Goal: Task Accomplishment & Management: Use online tool/utility

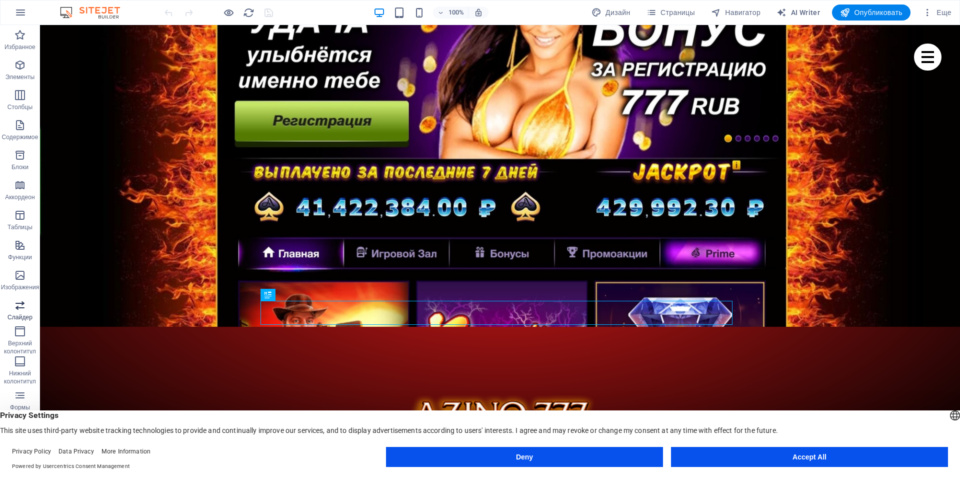
scroll to position [15, 0]
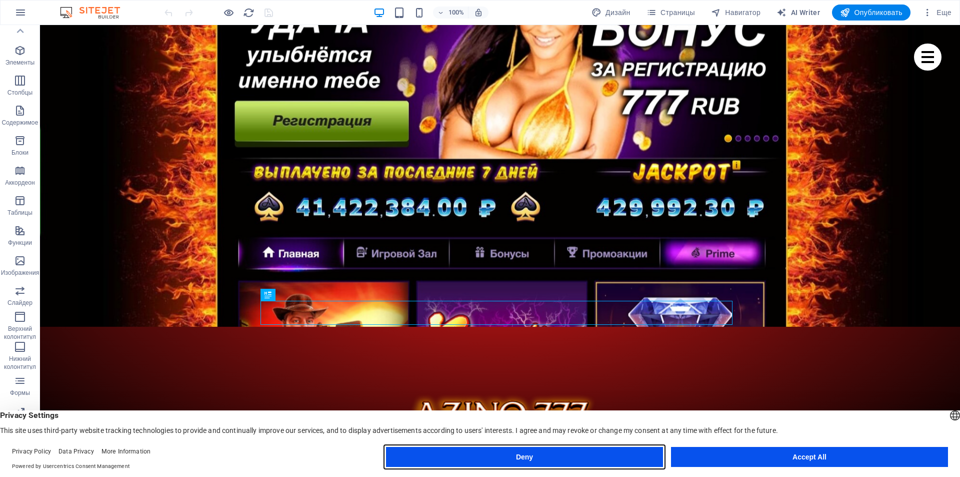
click at [622, 455] on button "Deny" at bounding box center [524, 457] width 277 height 20
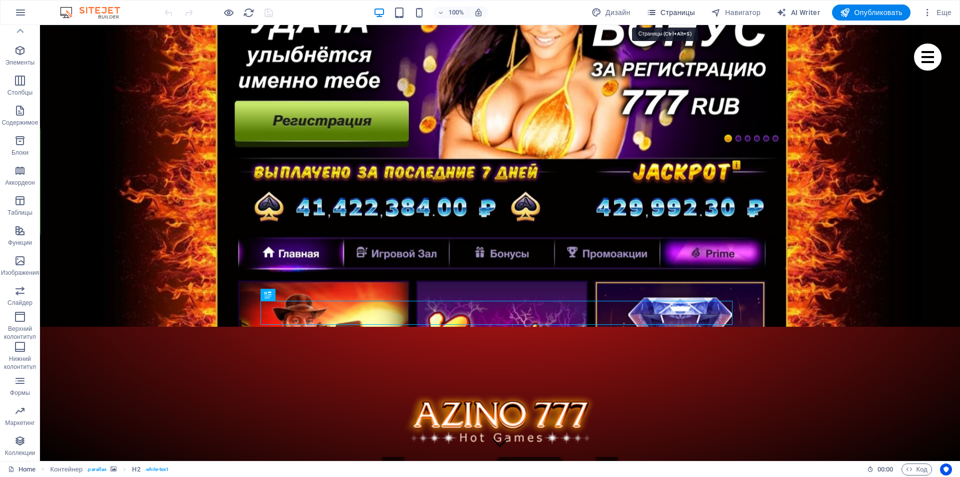
drag, startPoint x: 675, startPoint y: 10, endPoint x: 642, endPoint y: 6, distance: 32.8
click at [675, 10] on span "Страницы" at bounding box center [671, 13] width 49 height 10
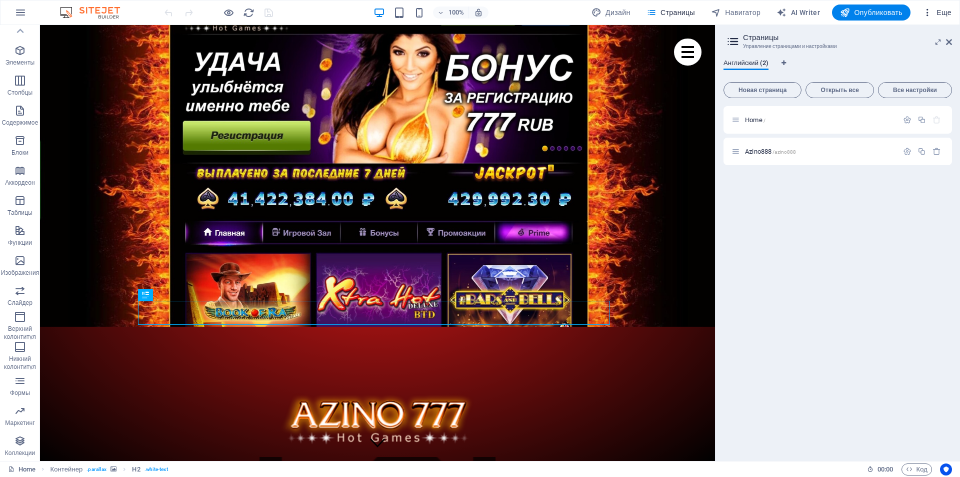
click at [925, 9] on icon "button" at bounding box center [928, 13] width 10 height 10
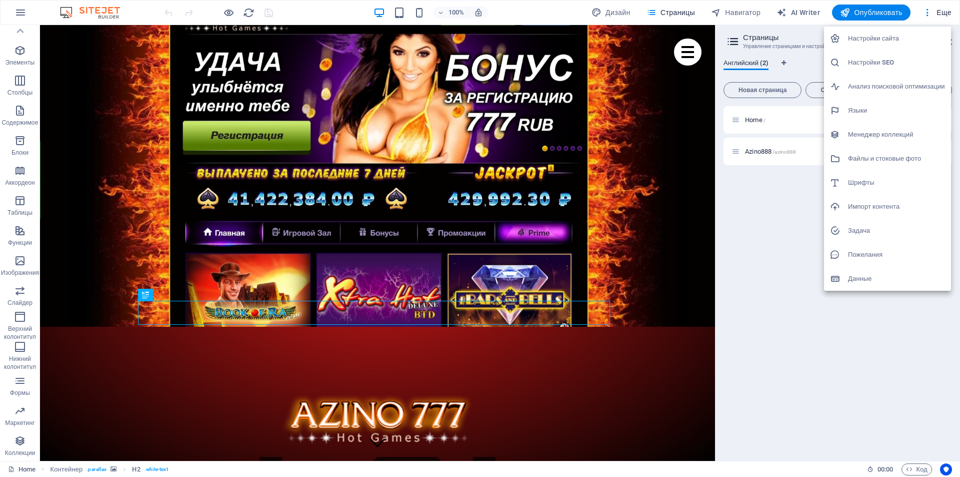
click at [878, 66] on h6 "Настройки SEO" at bounding box center [896, 63] width 97 height 12
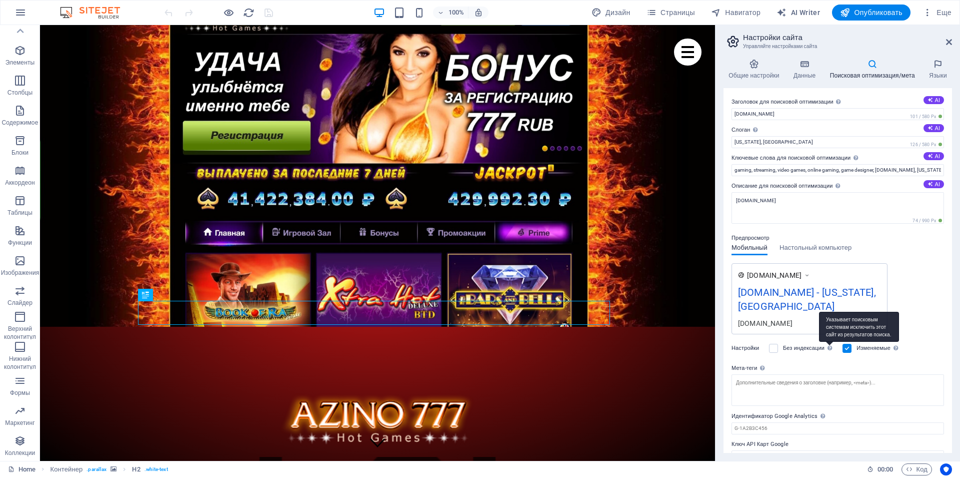
scroll to position [4, 0]
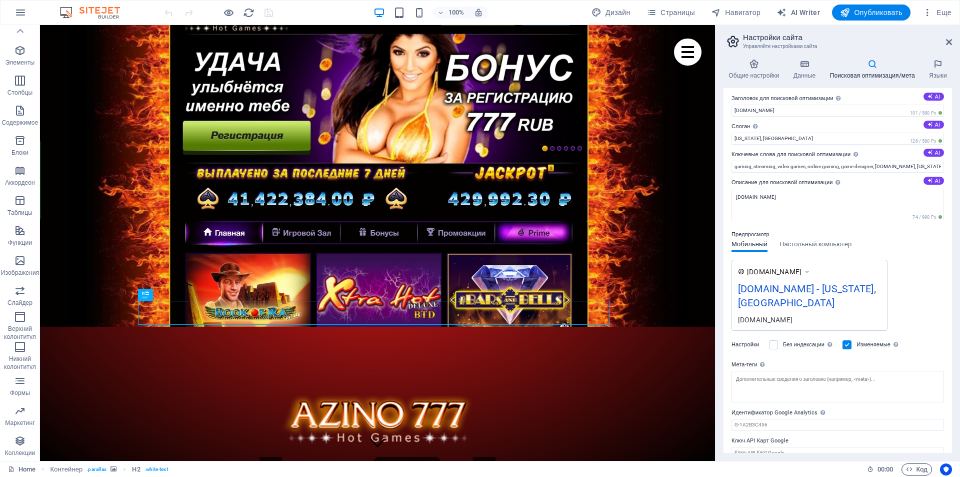
click at [914, 464] on span "Код" at bounding box center [917, 469] width 22 height 12
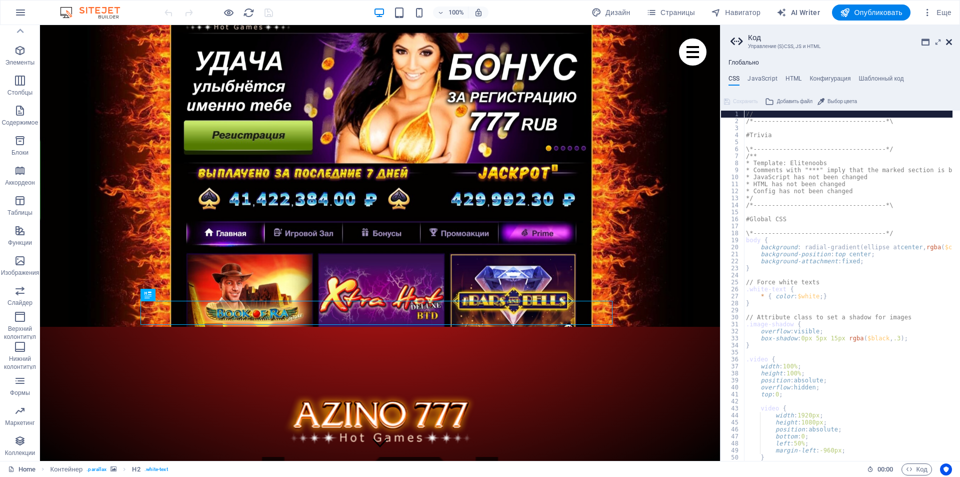
click at [947, 41] on icon at bounding box center [949, 42] width 6 height 8
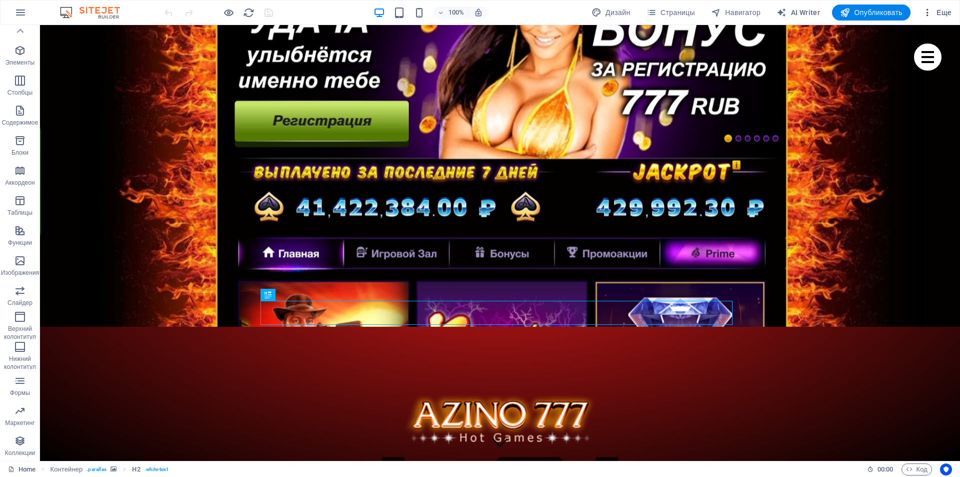
click at [927, 10] on icon "button" at bounding box center [928, 13] width 10 height 10
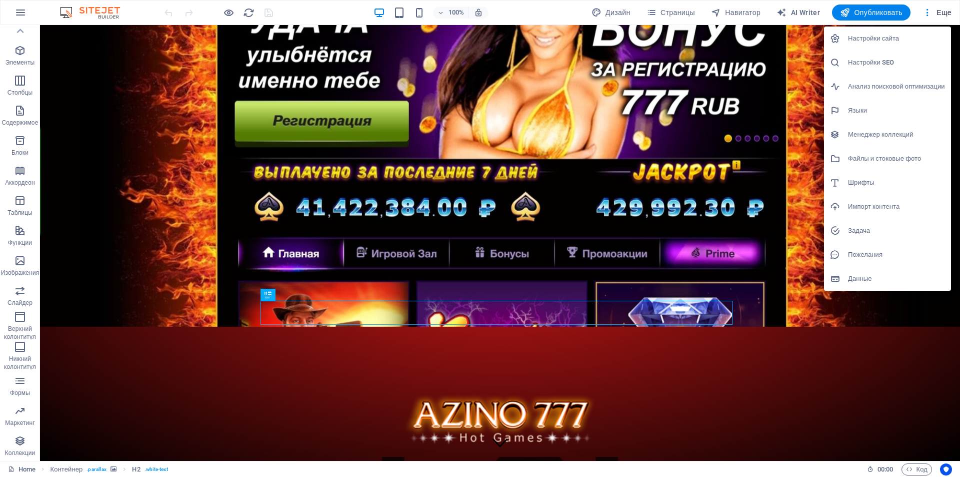
click at [883, 64] on h6 "Настройки SEO" at bounding box center [896, 63] width 97 height 12
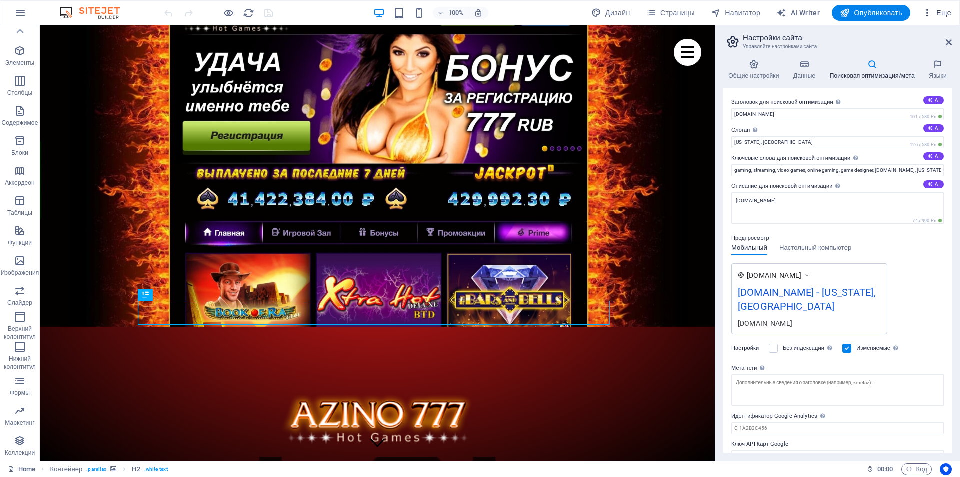
click at [924, 14] on icon "button" at bounding box center [928, 13] width 10 height 10
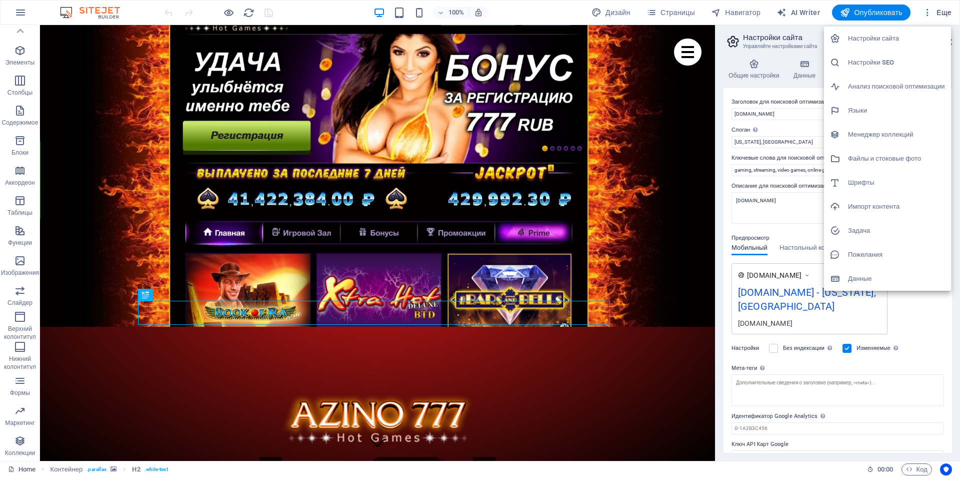
click at [557, 7] on div at bounding box center [480, 238] width 960 height 477
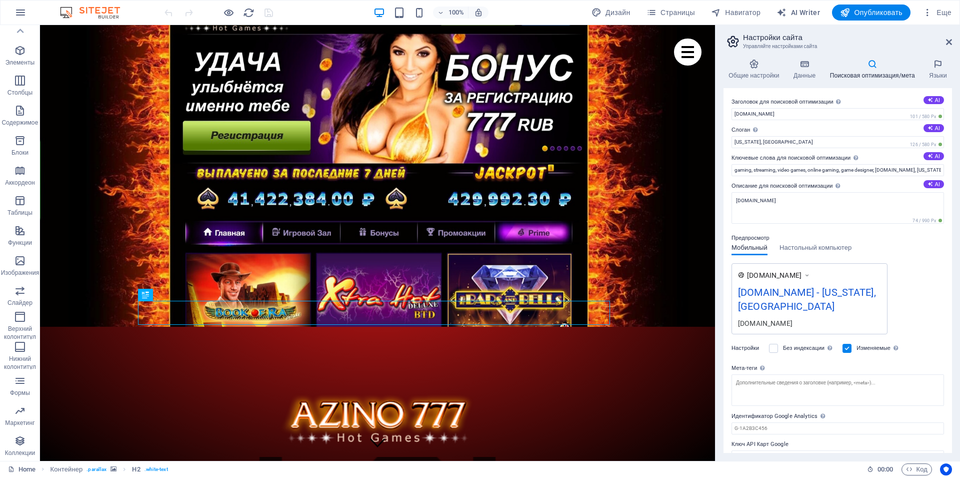
click at [953, 41] on aside "Настройки сайта Управляйте настройками сайта Общие настройки Данные Поисковая о…" at bounding box center [837, 243] width 245 height 436
click at [949, 41] on icon at bounding box center [949, 42] width 6 height 8
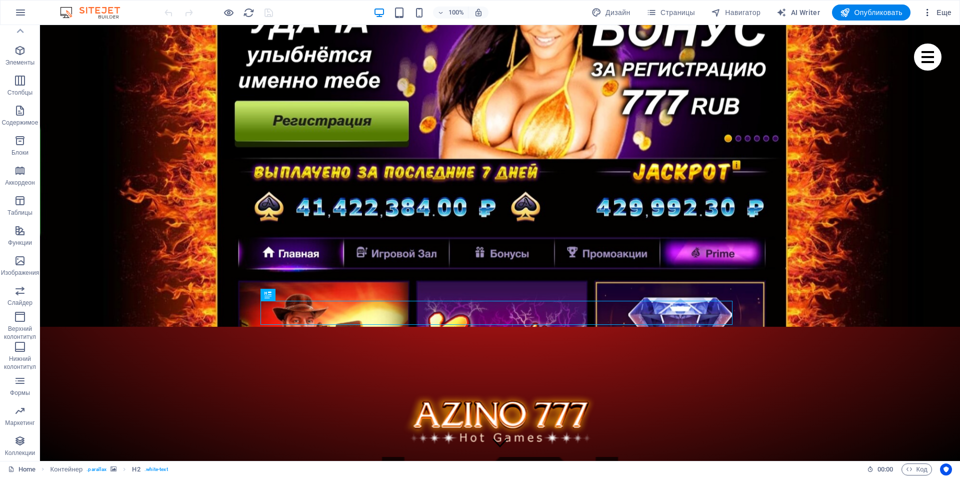
click at [925, 14] on icon "button" at bounding box center [928, 13] width 10 height 10
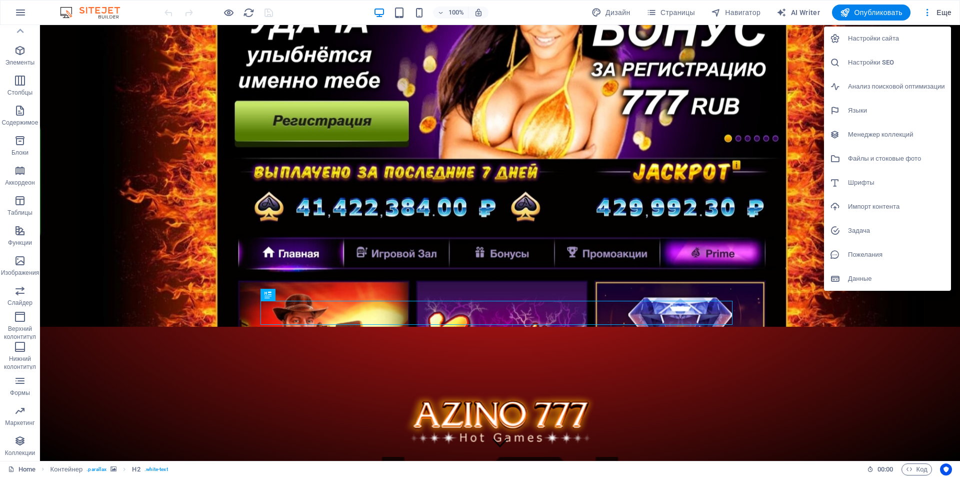
click at [869, 68] on h6 "Настройки SEO" at bounding box center [896, 63] width 97 height 12
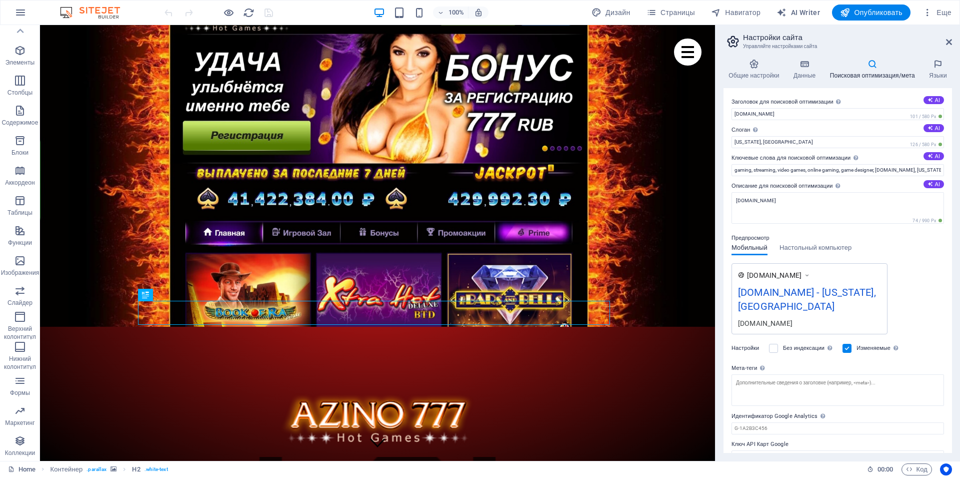
click at [921, 469] on span "Код" at bounding box center [917, 469] width 22 height 12
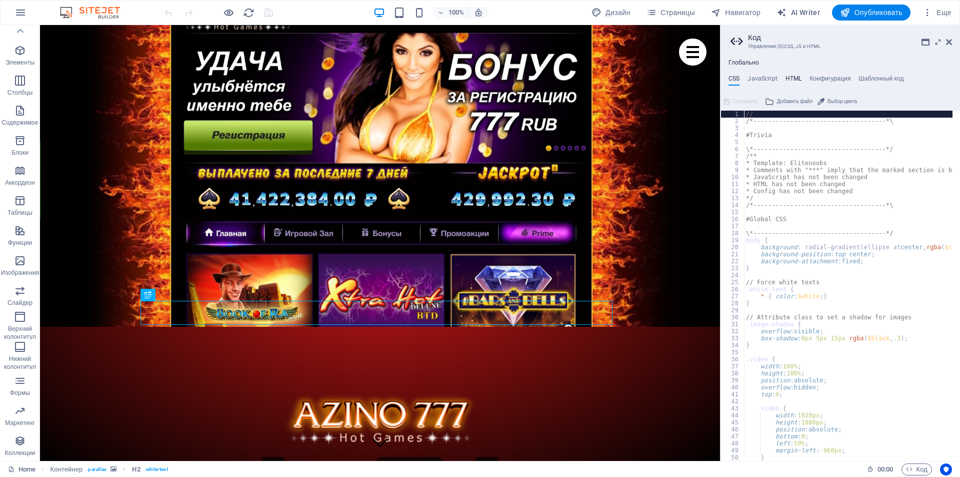
click at [797, 76] on h4 "HTML" at bounding box center [794, 80] width 17 height 11
type textarea "<a href="#main-content" class="wv-link-content button">Skip to main content</a>"
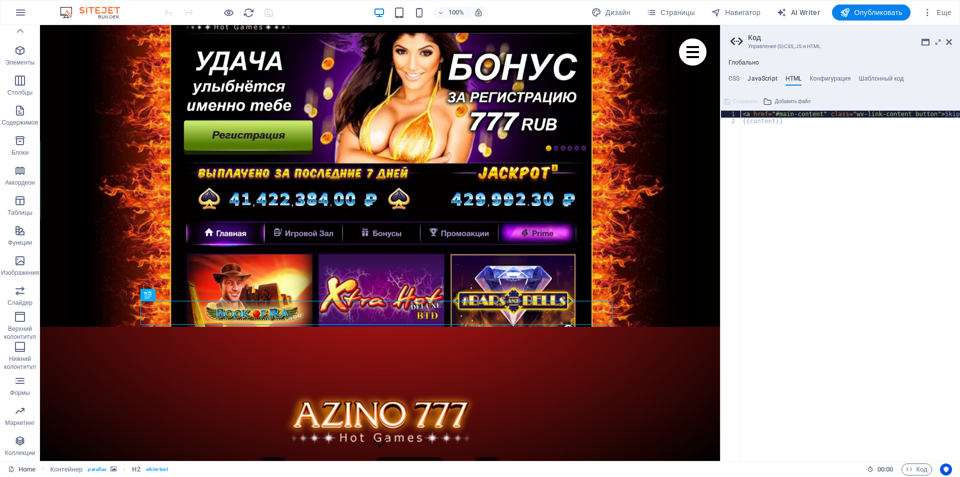
click at [769, 79] on h4 "JavaScript" at bounding box center [763, 80] width 30 height 11
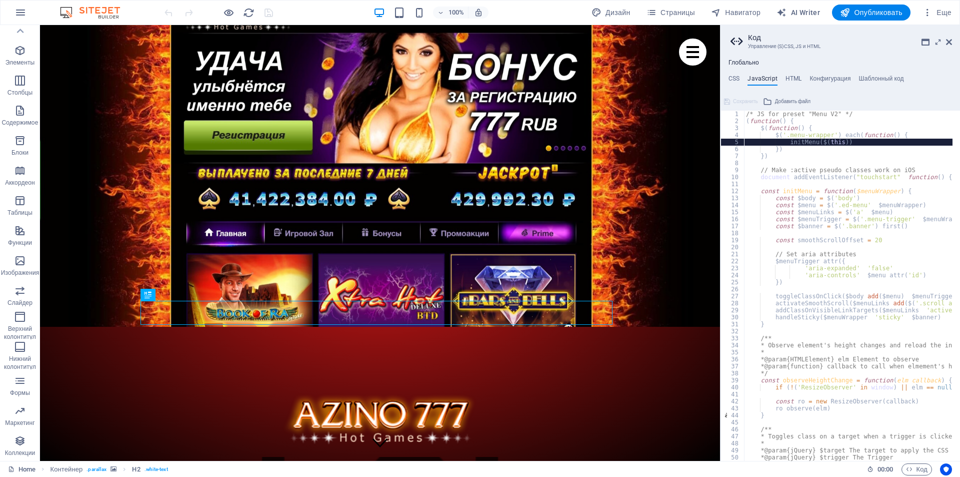
type textarea "initMenu($(this))"
click at [855, 76] on ul "CSS JavaScript HTML Конфигурация Шаблонный код" at bounding box center [841, 80] width 240 height 11
click at [851, 76] on h4 "Конфигурация" at bounding box center [830, 80] width 41 height 11
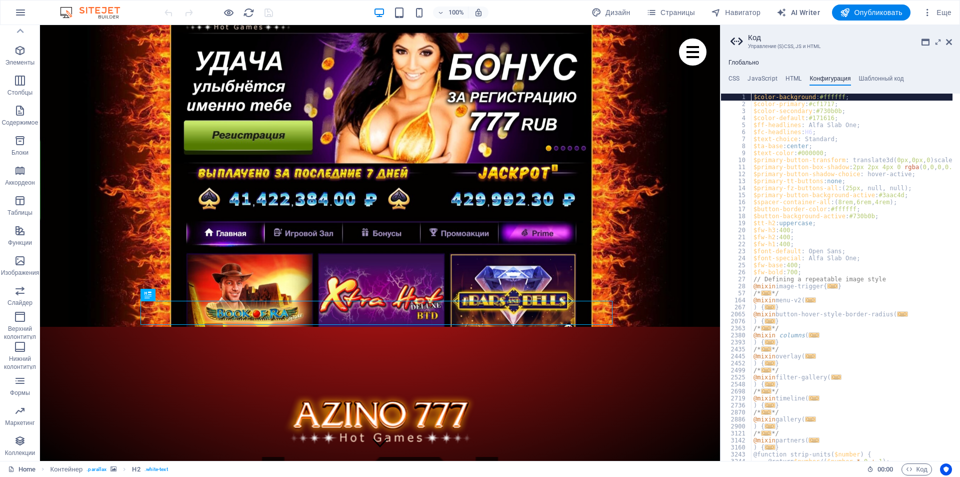
scroll to position [30, 0]
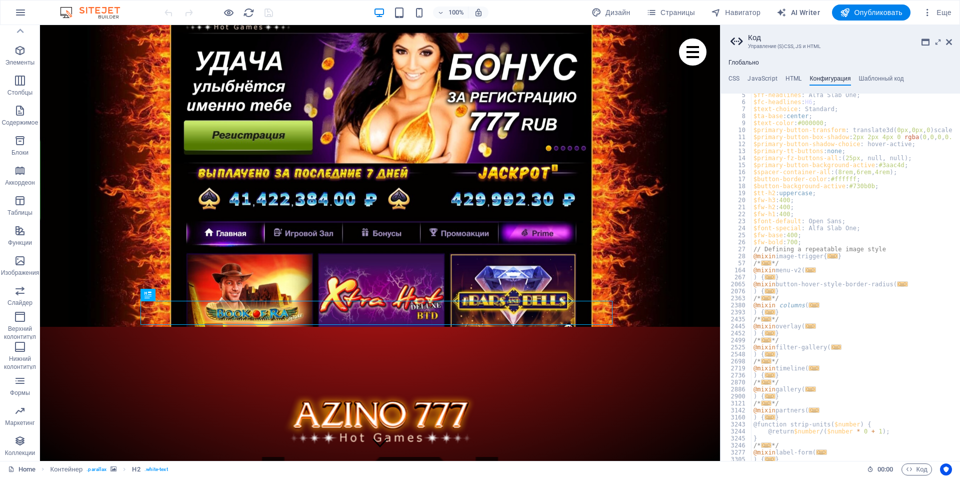
click at [829, 174] on div "$ff-headlines : Alfa Slab One; $fc-headlines : H6 ; $text-choice : Standard; $t…" at bounding box center [920, 279] width 336 height 374
click at [828, 162] on div "$ff-headlines : Alfa Slab One; $fc-headlines : H6 ; $text-choice : Standard; $t…" at bounding box center [920, 279] width 336 height 374
type textarea "$primary-button-background-active: #3aac4d;"
click at [870, 81] on h4 "Шаблонный код" at bounding box center [881, 80] width 45 height 11
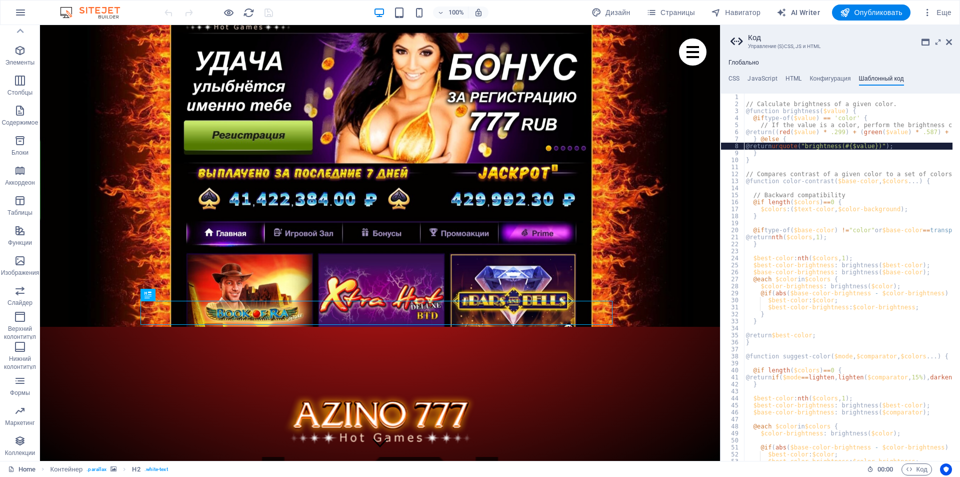
type textarea "} @else {"
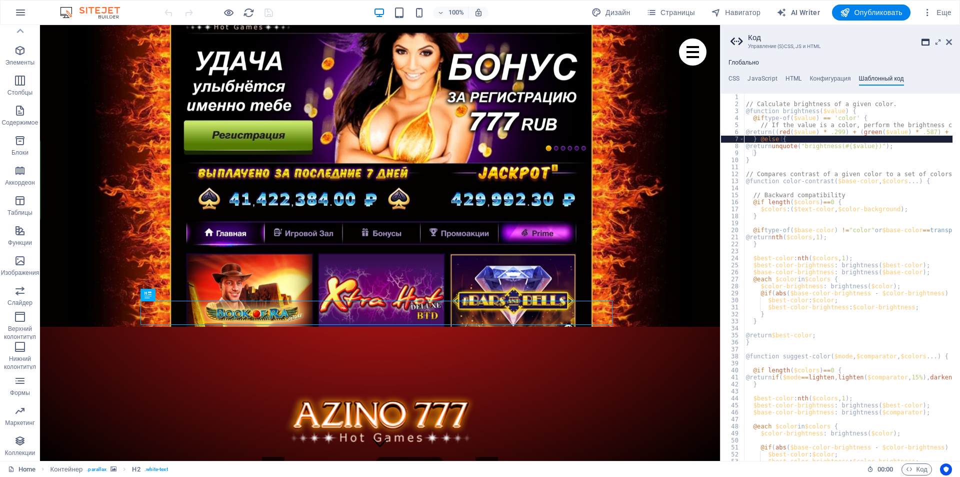
click at [928, 40] on icon at bounding box center [926, 42] width 8 height 8
